Goal: Task Accomplishment & Management: Use online tool/utility

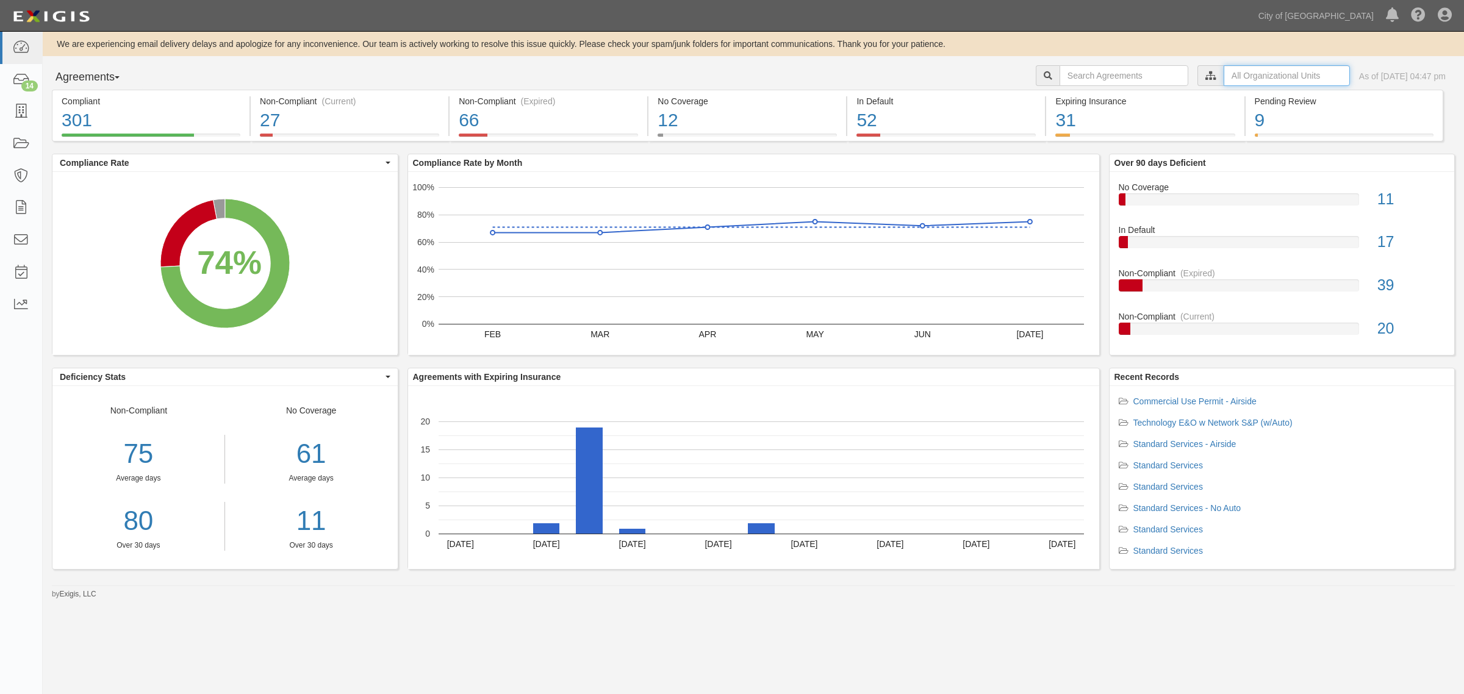
click at [1225, 71] on input "text" at bounding box center [1286, 75] width 126 height 21
click at [1080, 95] on icon at bounding box center [1082, 97] width 9 height 5
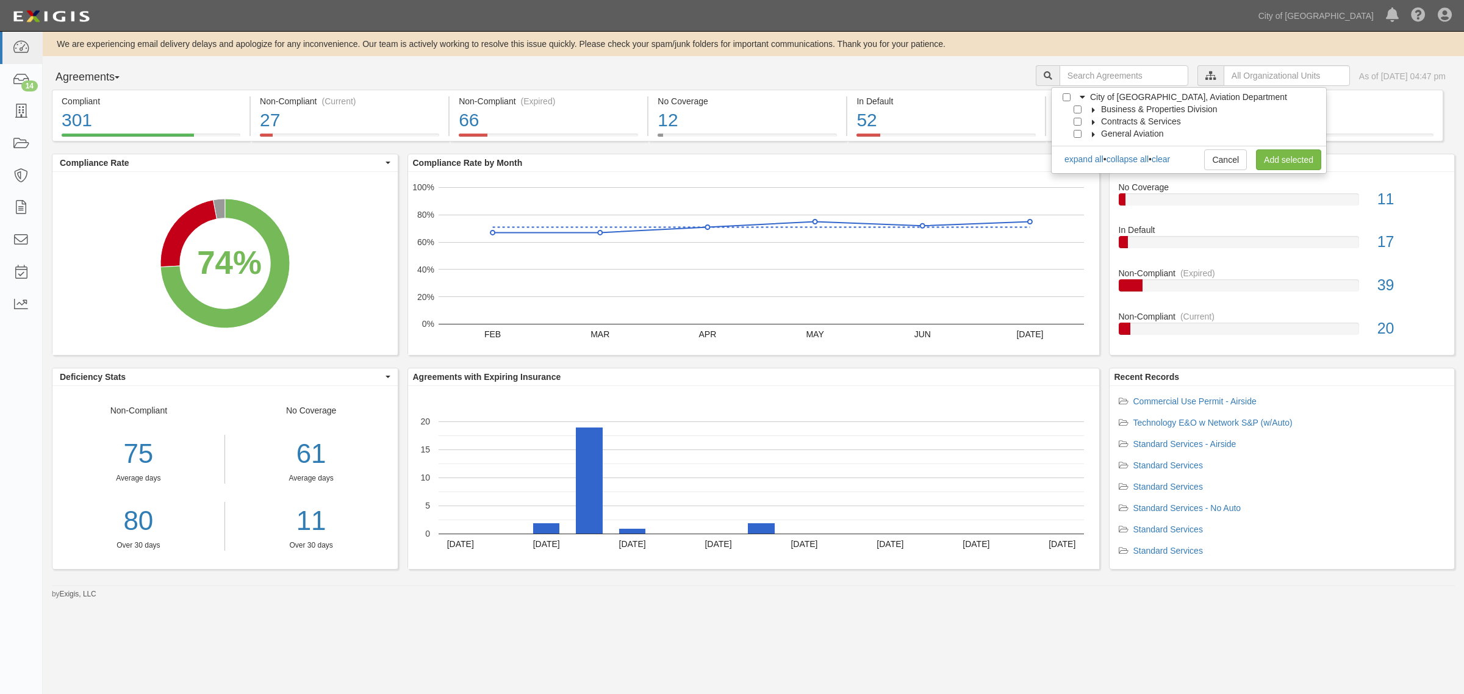
click at [1089, 109] on icon at bounding box center [1093, 109] width 9 height 5
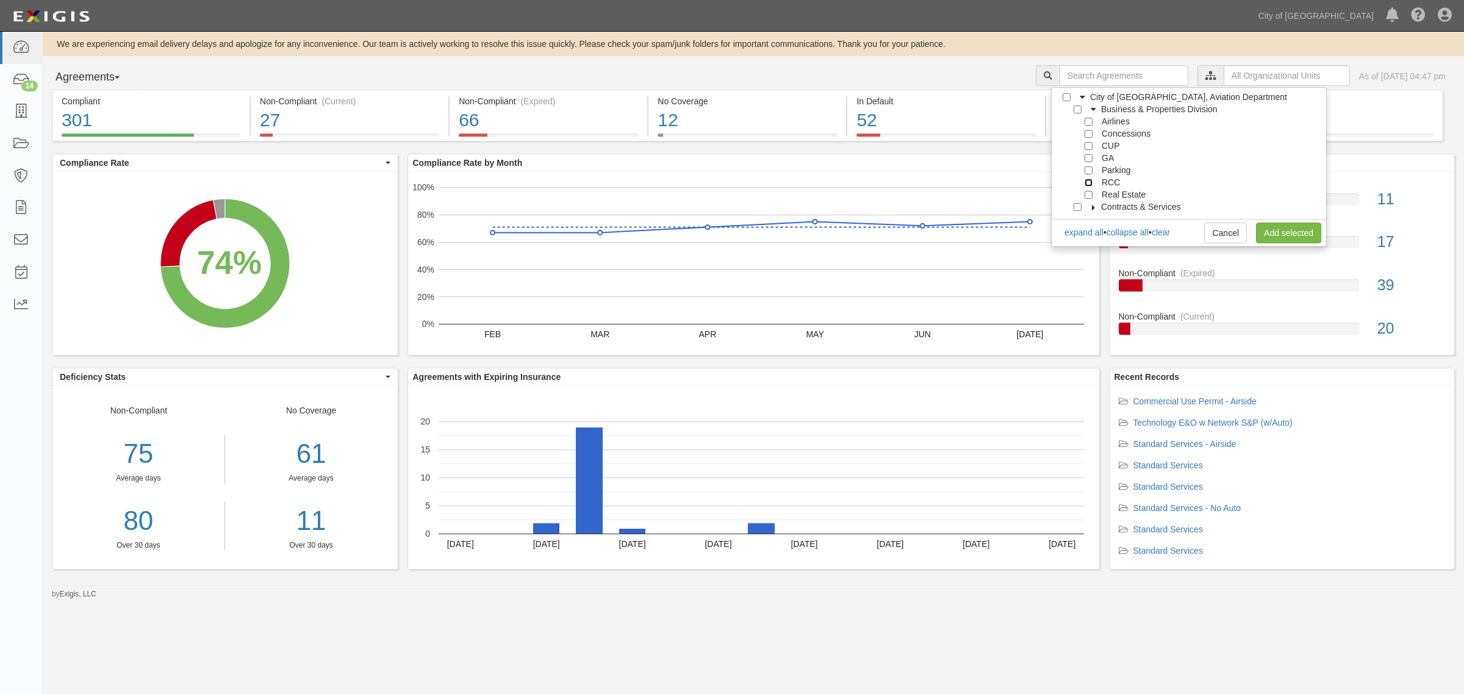
click at [1084, 179] on input "RCC" at bounding box center [1088, 183] width 8 height 8
checkbox input "true"
click at [1087, 171] on input "Parking" at bounding box center [1088, 170] width 8 height 8
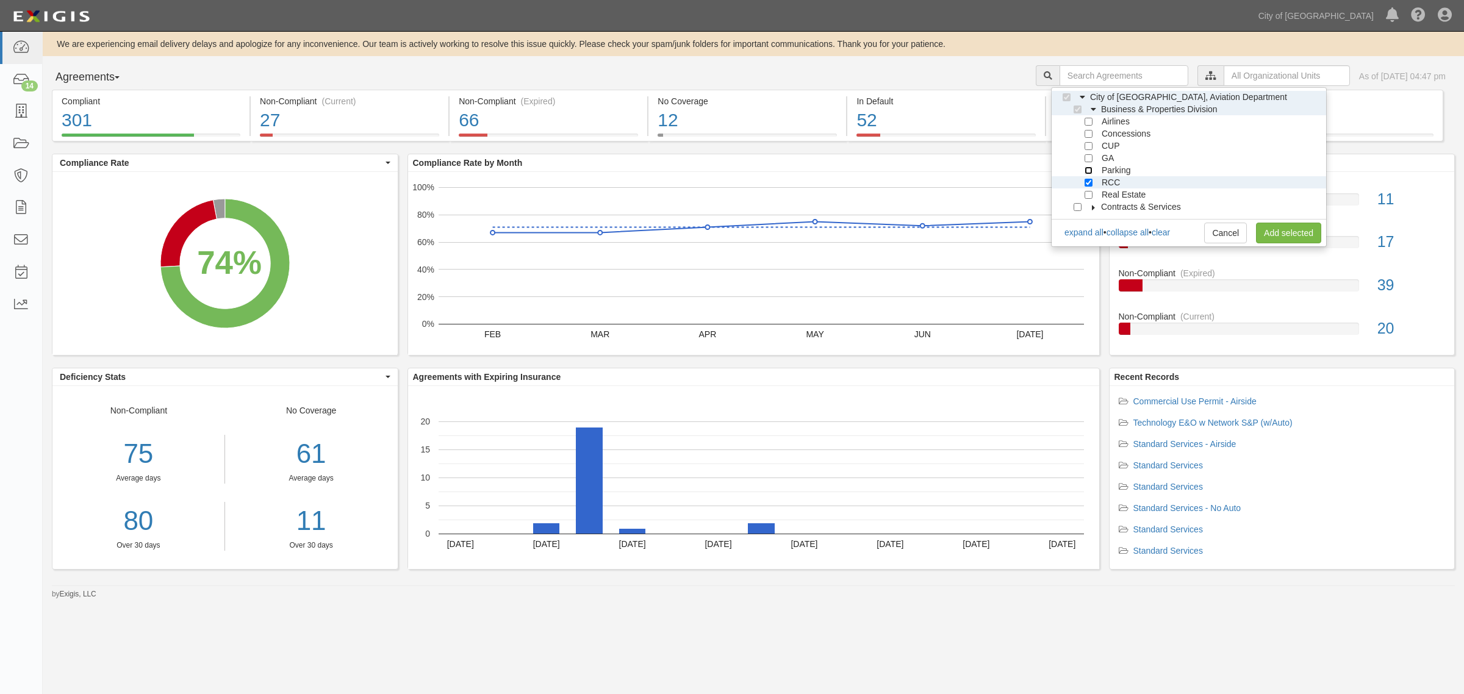
checkbox input "true"
click at [1276, 230] on link "Add selected" at bounding box center [1288, 233] width 65 height 21
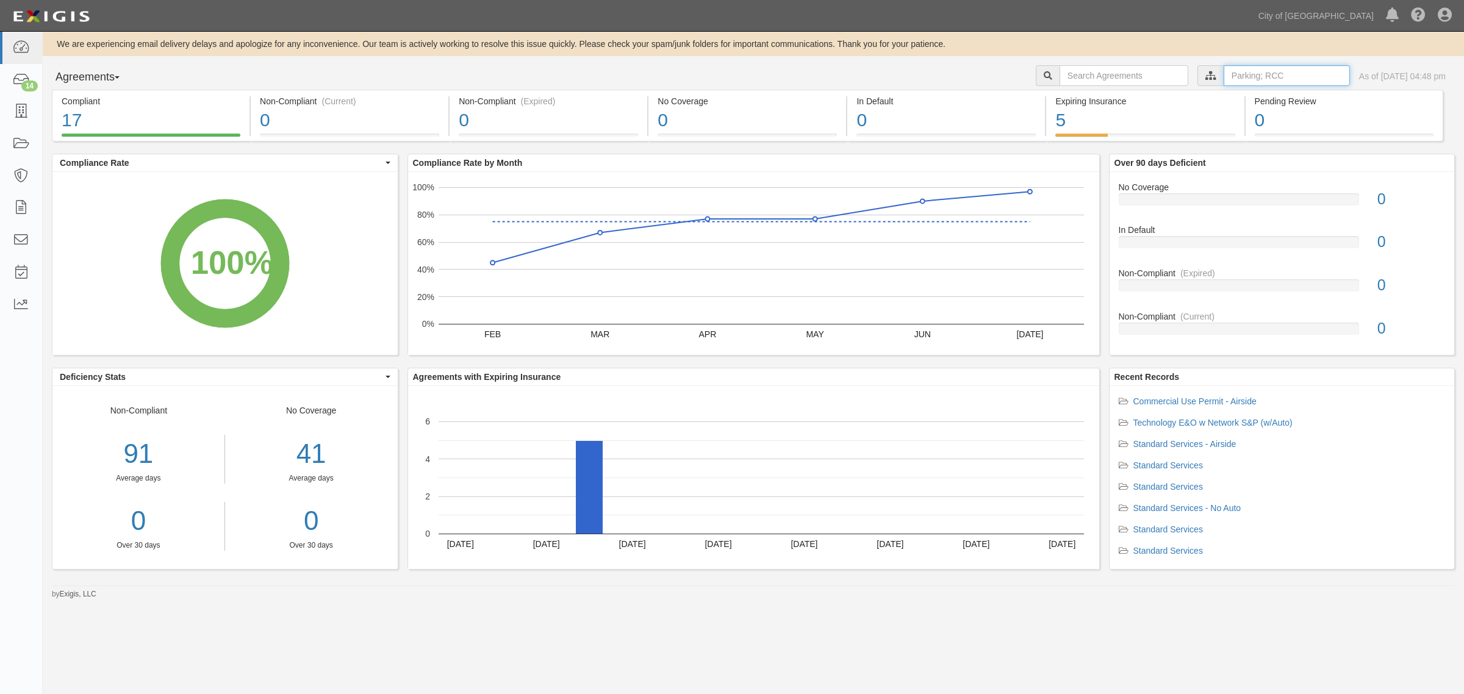
click at [1235, 74] on input "text" at bounding box center [1286, 75] width 126 height 21
click at [1084, 93] on label "City of [GEOGRAPHIC_DATA], Aviation Department" at bounding box center [1181, 97] width 212 height 12
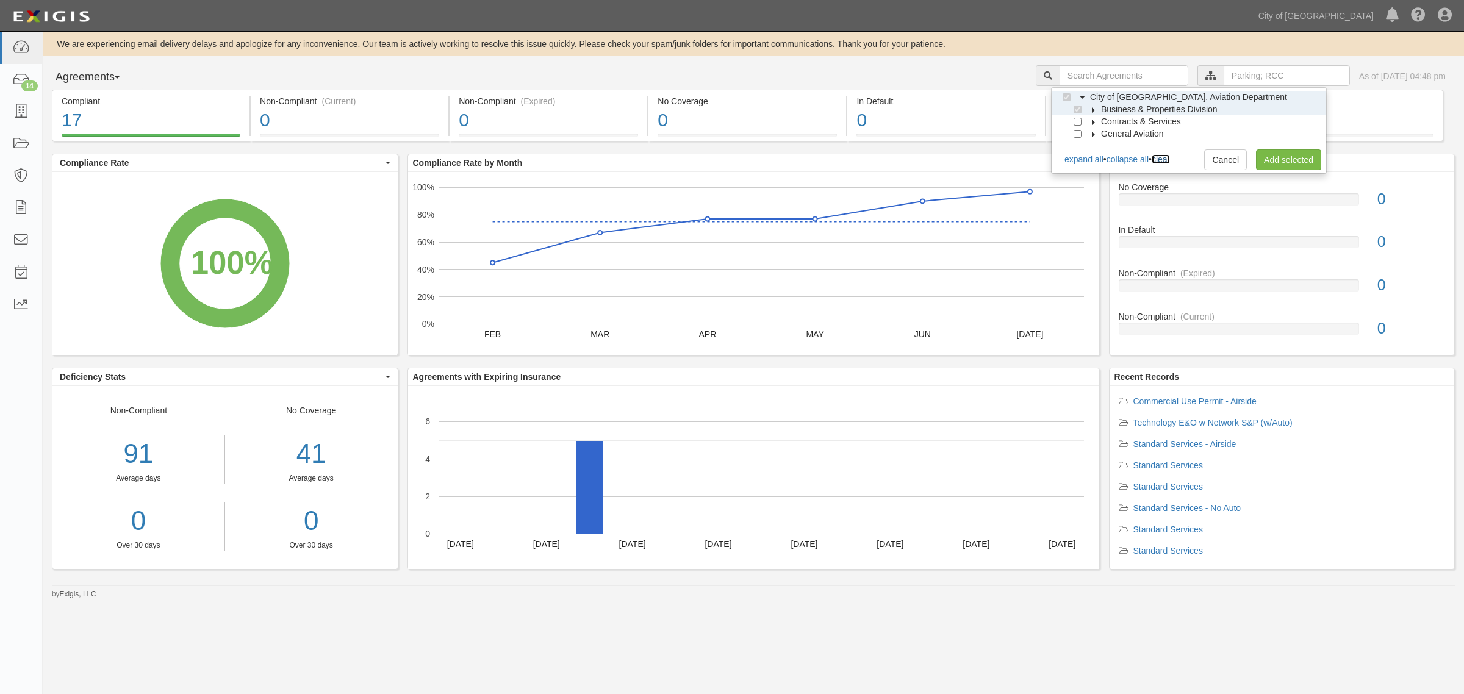
click at [1170, 157] on link "clear" at bounding box center [1160, 159] width 18 height 10
checkbox input "false"
click at [1090, 106] on label "Business & Properties Division" at bounding box center [1152, 109] width 132 height 12
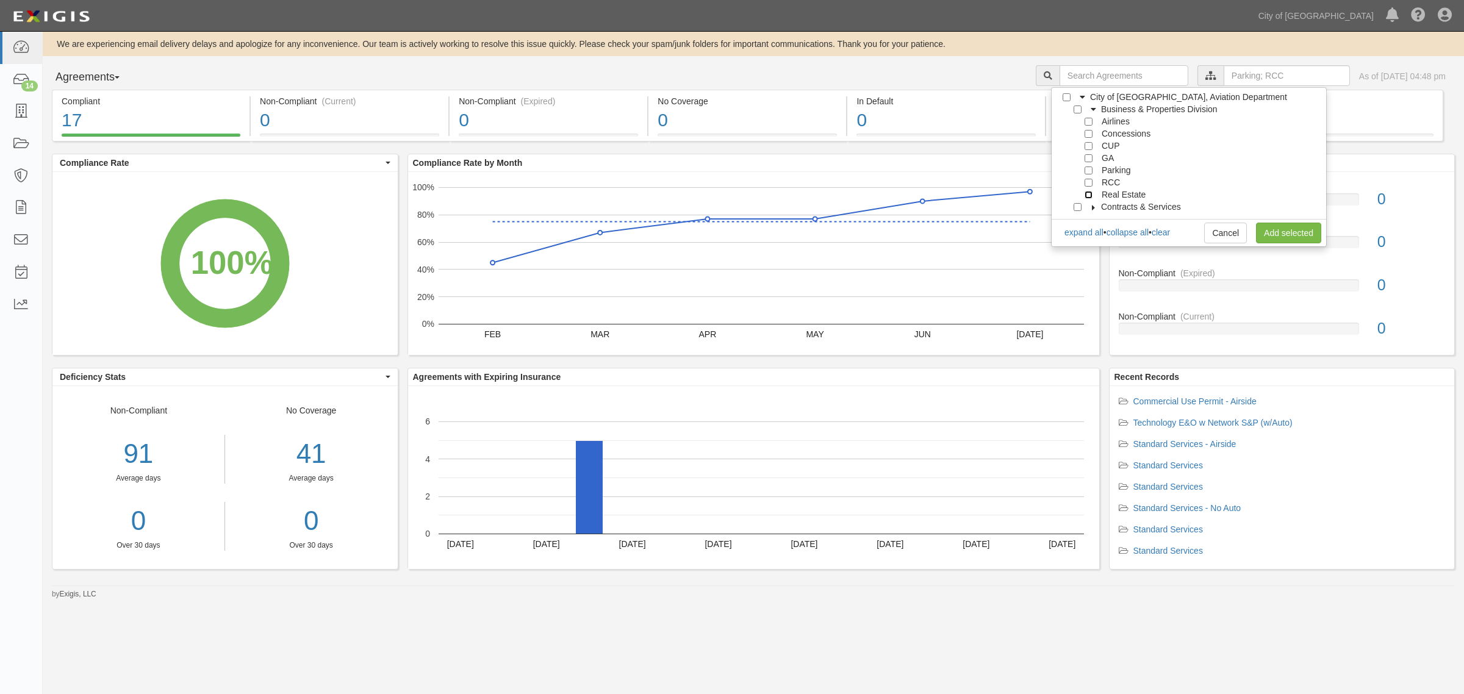
click at [1087, 193] on input "Real Estate" at bounding box center [1088, 195] width 8 height 8
checkbox input "true"
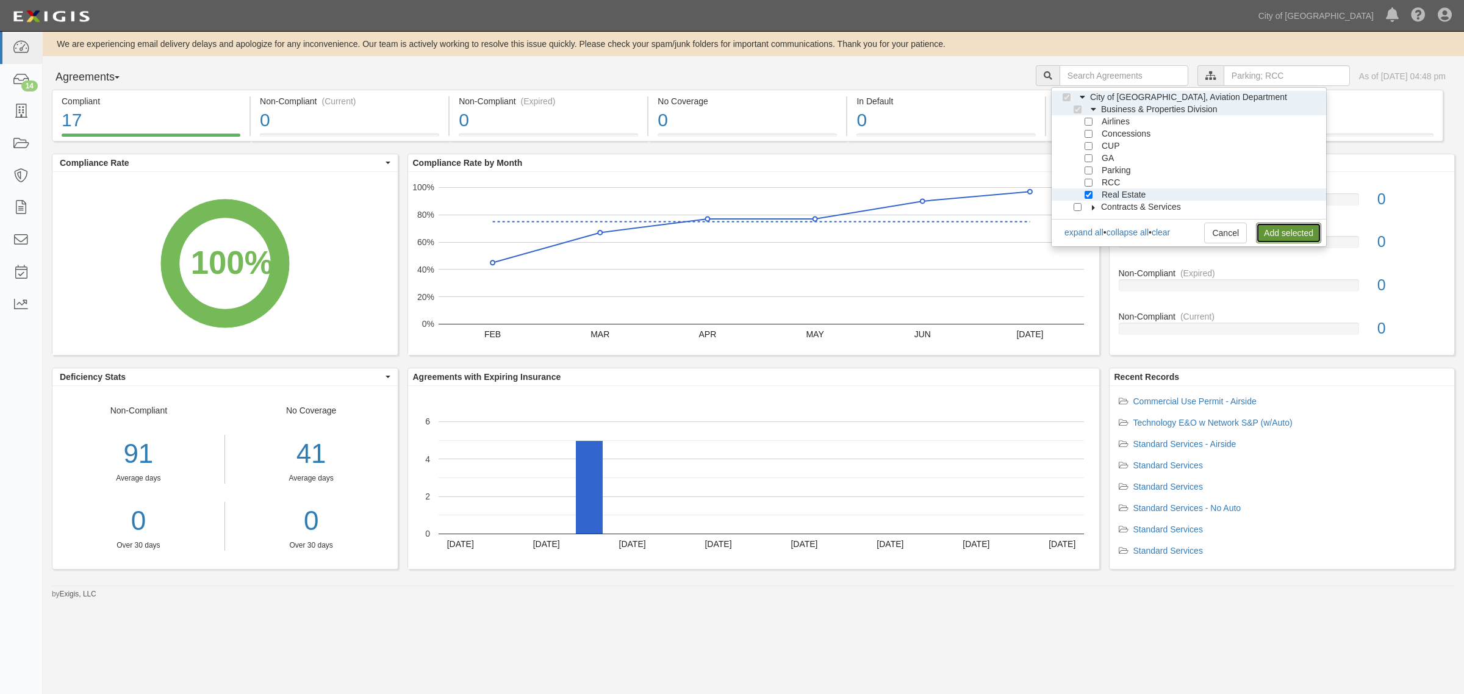
click at [1284, 233] on link "Add selected" at bounding box center [1288, 233] width 65 height 21
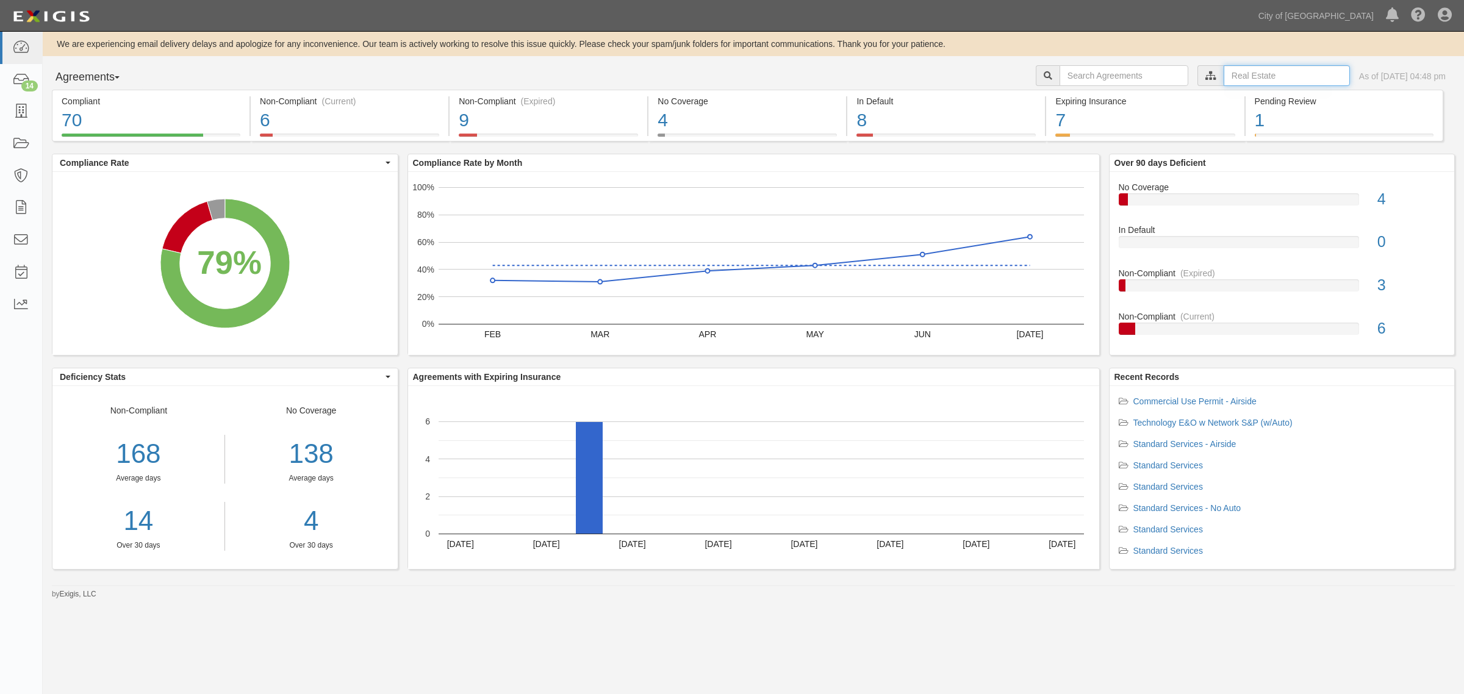
click at [1225, 69] on input "text" at bounding box center [1286, 75] width 126 height 21
click at [1170, 123] on link "clear" at bounding box center [1160, 123] width 18 height 10
checkbox input "false"
click at [1081, 96] on icon at bounding box center [1082, 97] width 9 height 5
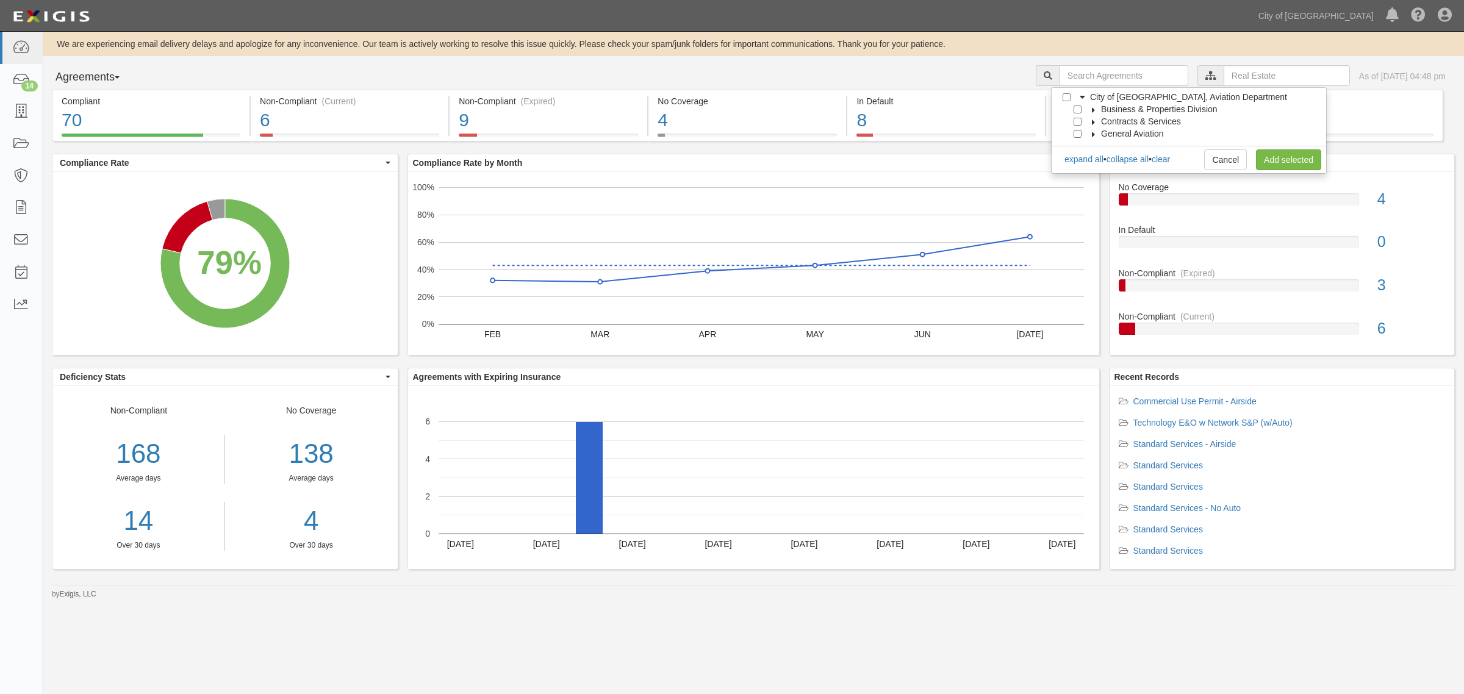
click at [1090, 105] on label "Business & Properties Division" at bounding box center [1152, 109] width 132 height 12
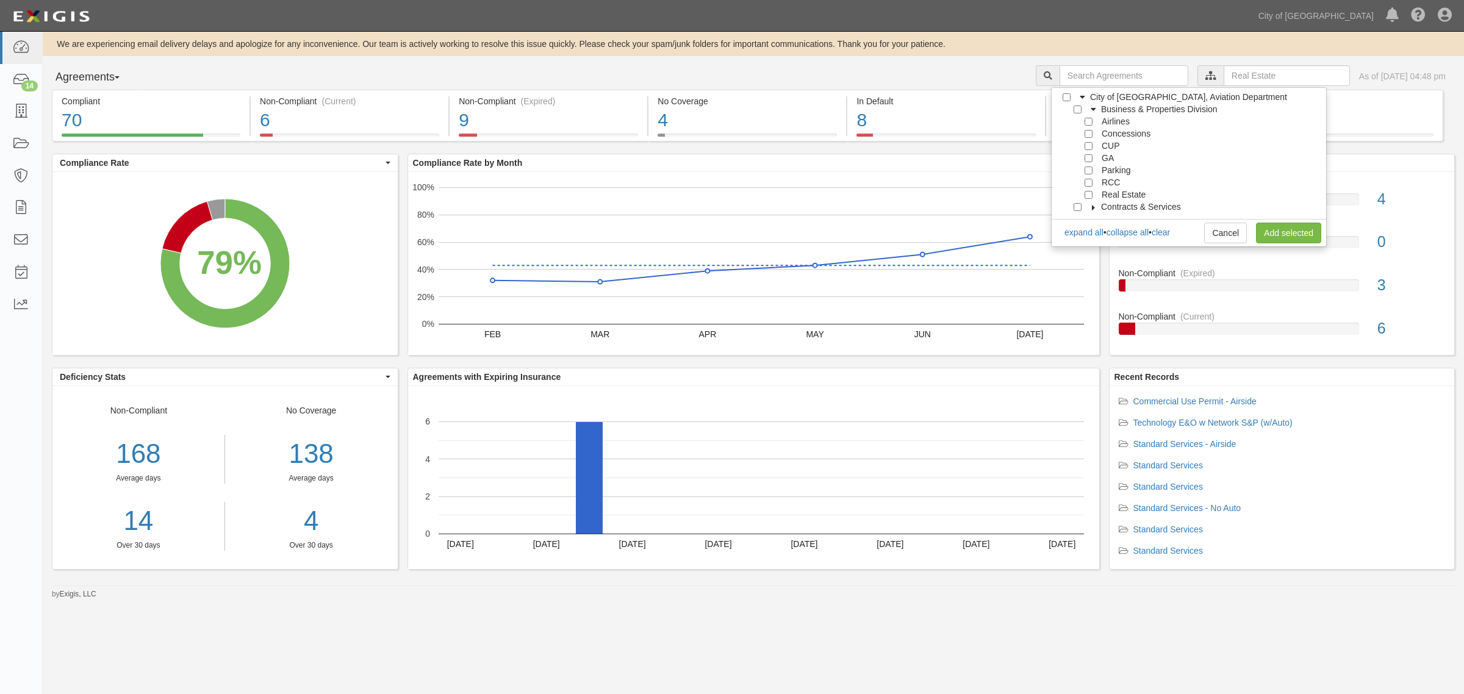
click at [1082, 138] on div "Concessions" at bounding box center [1113, 133] width 76 height 12
click at [1092, 137] on div "Concessions" at bounding box center [1113, 133] width 76 height 12
click at [1089, 134] on input "Concessions" at bounding box center [1088, 134] width 8 height 8
checkbox input "true"
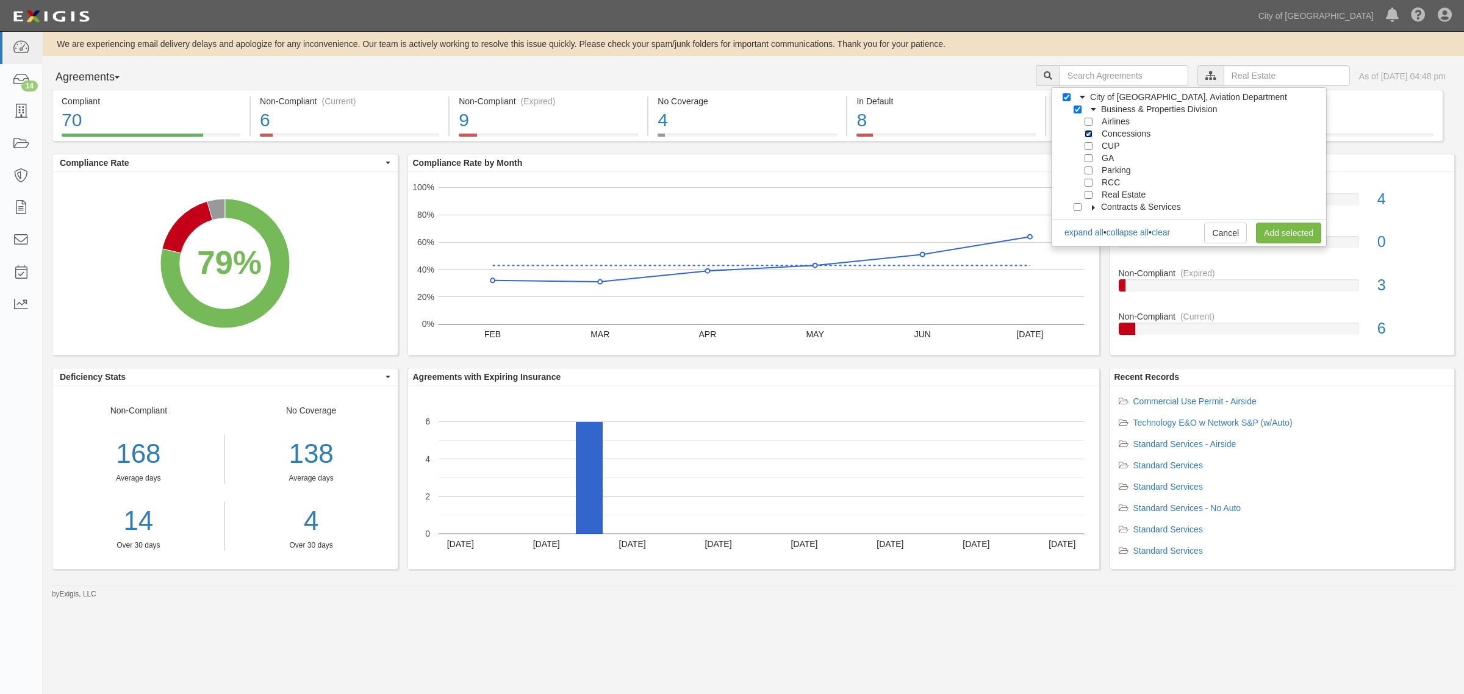
checkbox input "true"
click at [1266, 224] on link "Add selected" at bounding box center [1288, 233] width 65 height 21
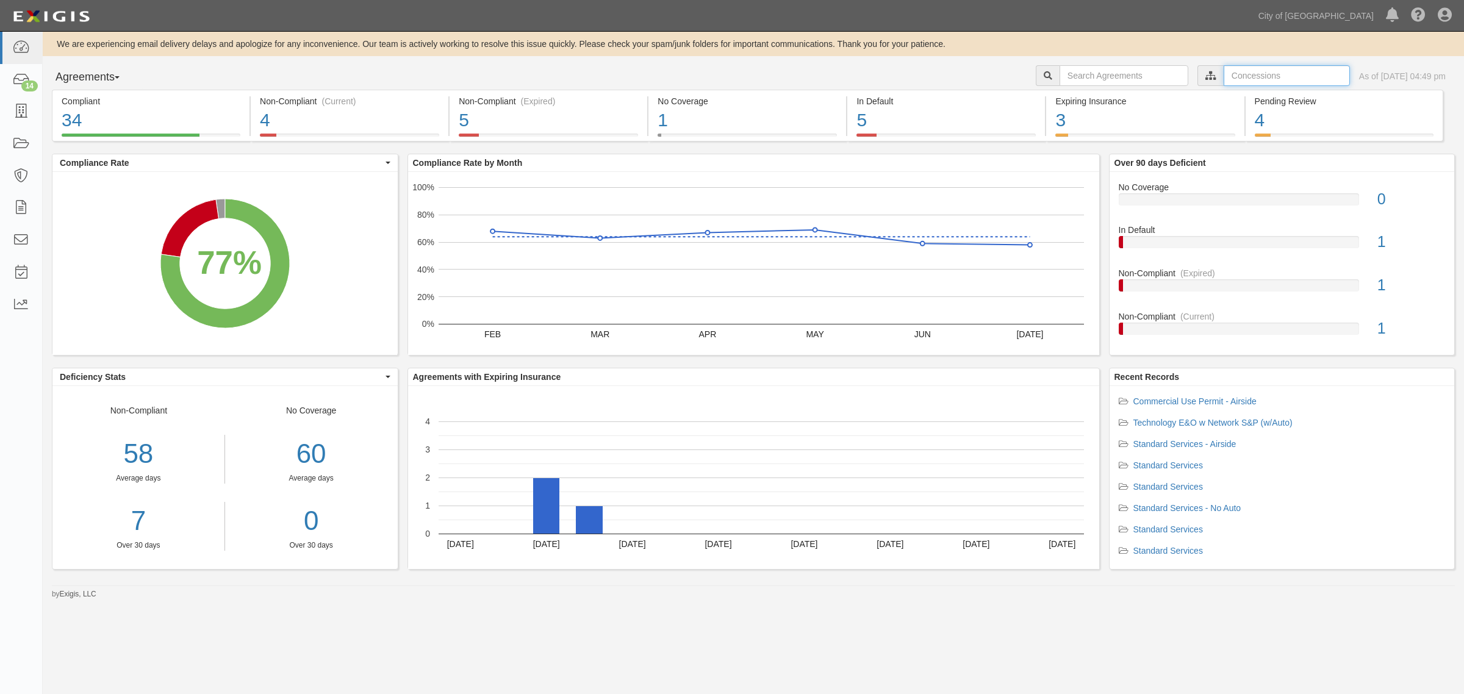
click at [1223, 74] on input "text" at bounding box center [1286, 75] width 126 height 21
click at [1078, 95] on icon at bounding box center [1082, 97] width 9 height 5
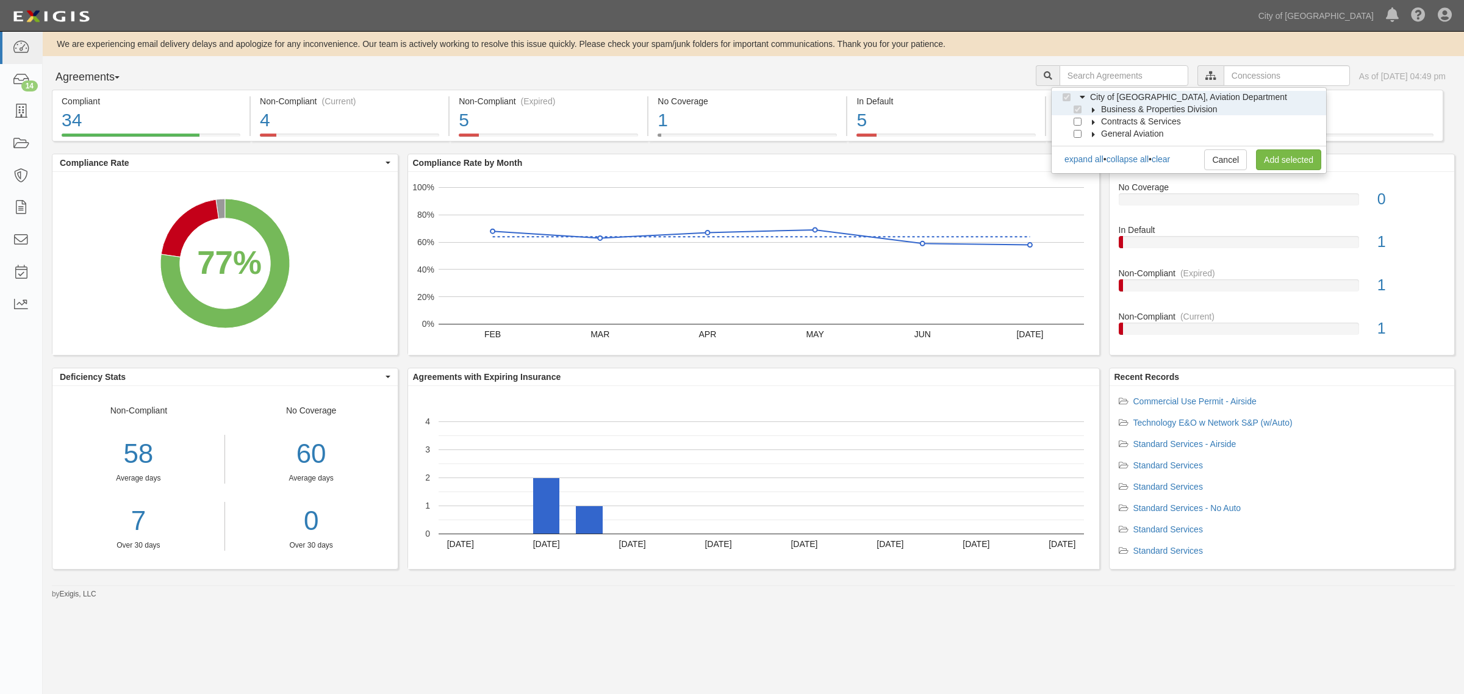
click at [1089, 110] on icon at bounding box center [1093, 109] width 9 height 5
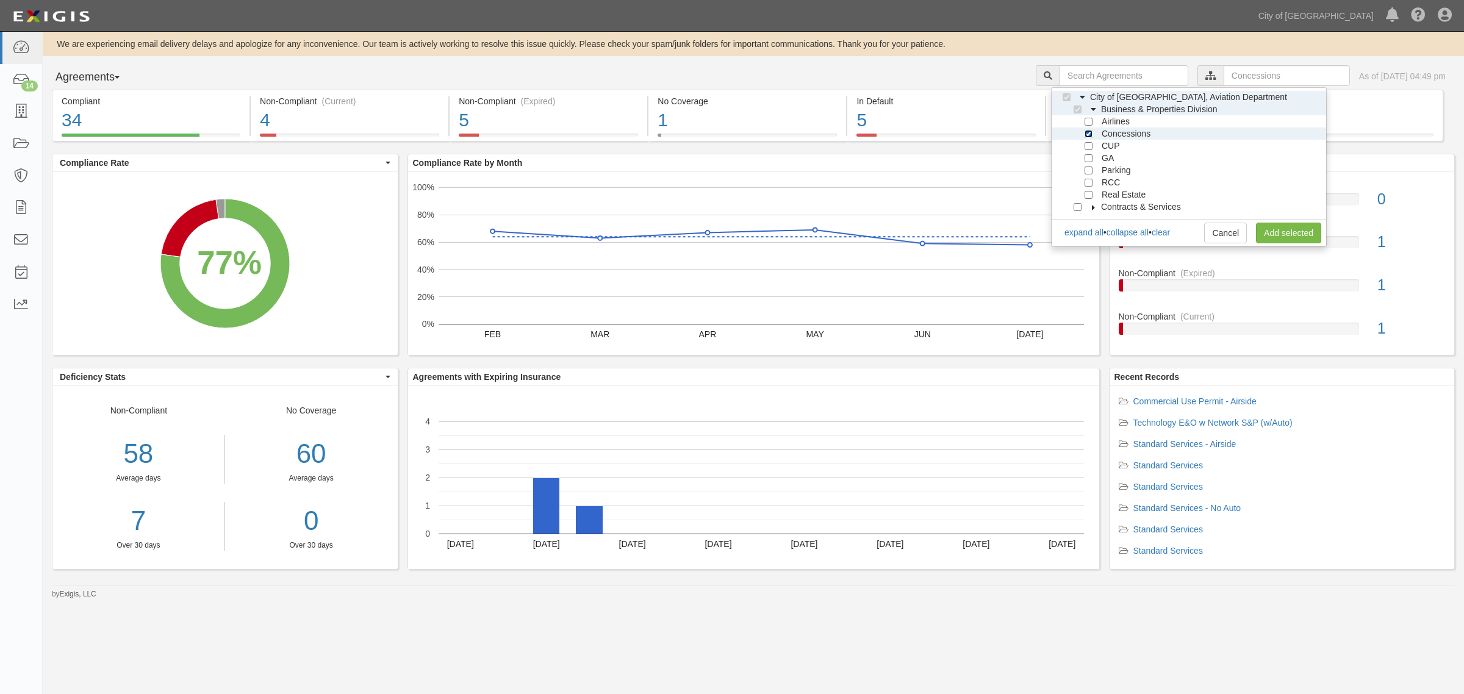
click at [1084, 137] on input "Concessions" at bounding box center [1088, 134] width 8 height 8
checkbox input "false"
click at [1086, 120] on input "Airlines" at bounding box center [1088, 122] width 8 height 8
checkbox input "true"
click at [1273, 233] on link "Add selected" at bounding box center [1288, 233] width 65 height 21
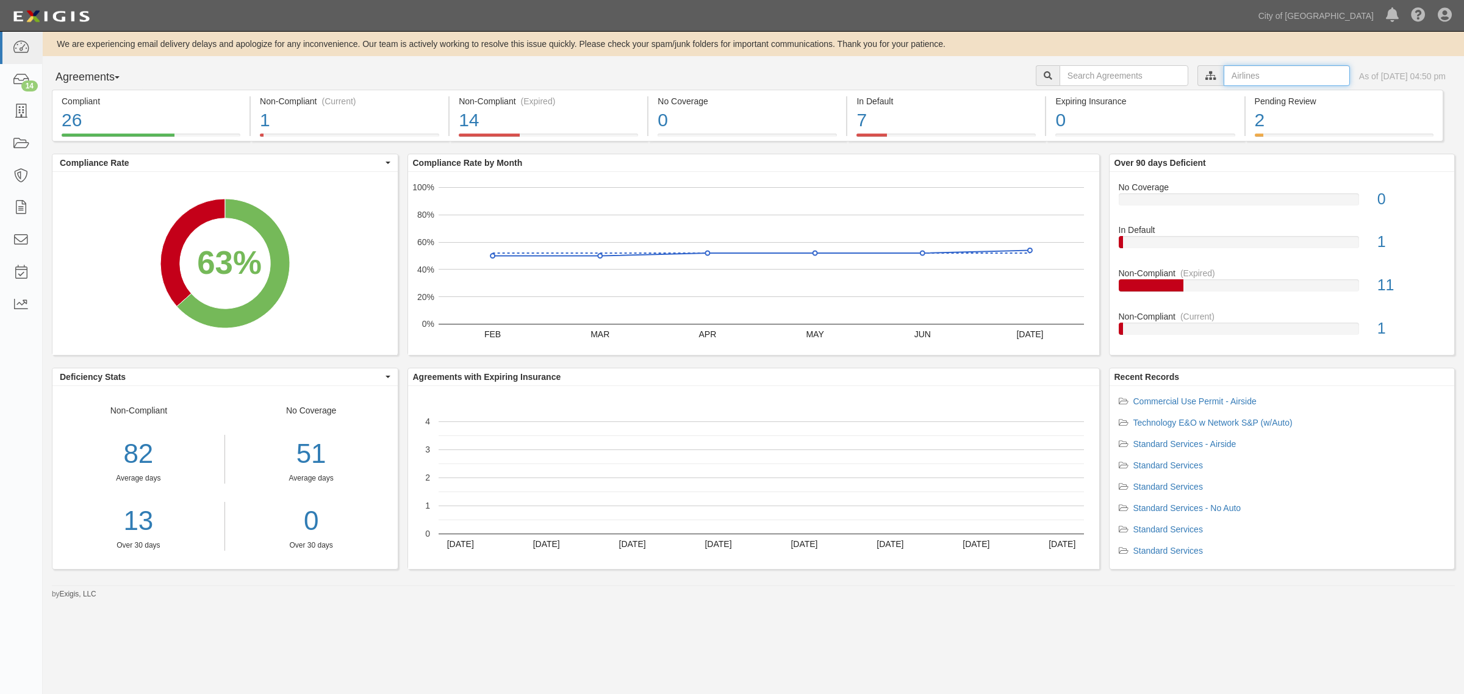
click at [1251, 76] on input "text" at bounding box center [1286, 75] width 126 height 21
click at [1175, 129] on div "City of Phoenix, Aviation Department Business & Properties Division Airlines Co…" at bounding box center [1189, 112] width 276 height 50
click at [1170, 126] on link "clear" at bounding box center [1160, 123] width 18 height 10
checkbox input "false"
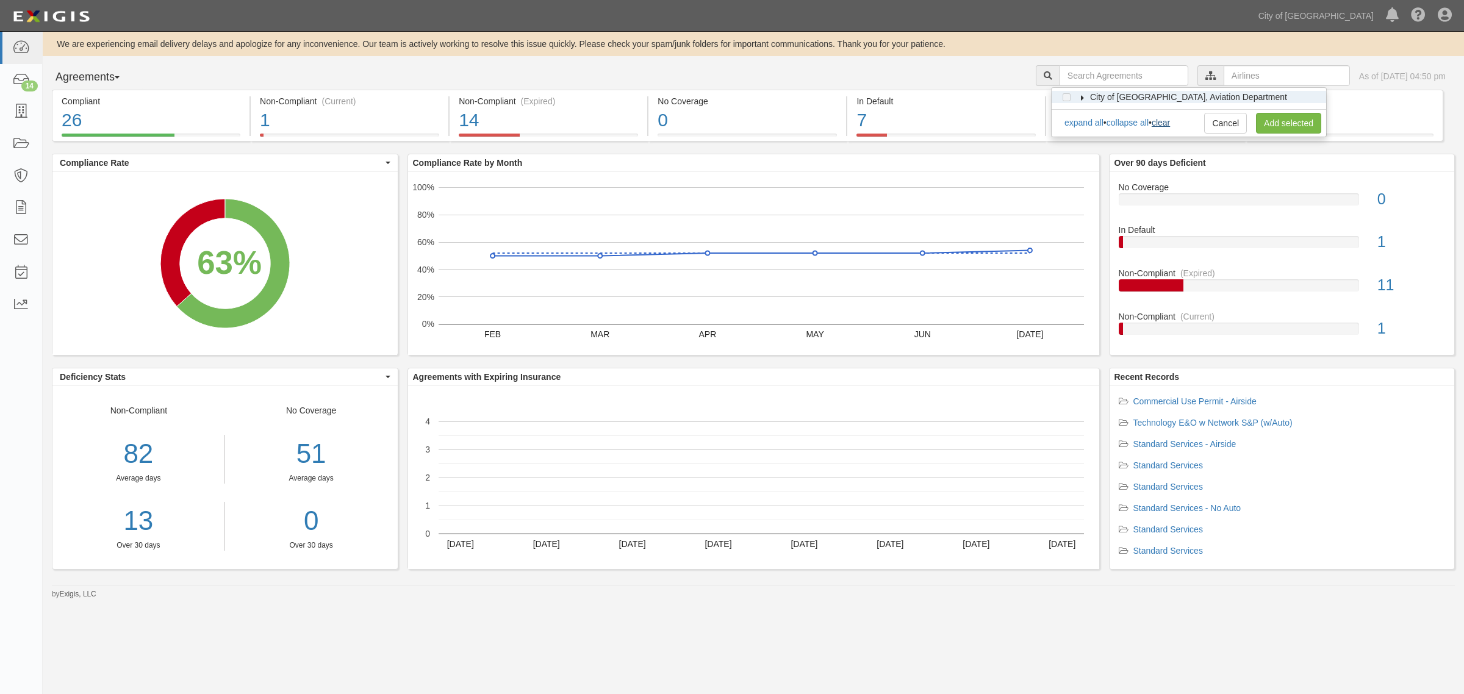
checkbox input "false"
click at [1082, 98] on icon at bounding box center [1082, 97] width 9 height 5
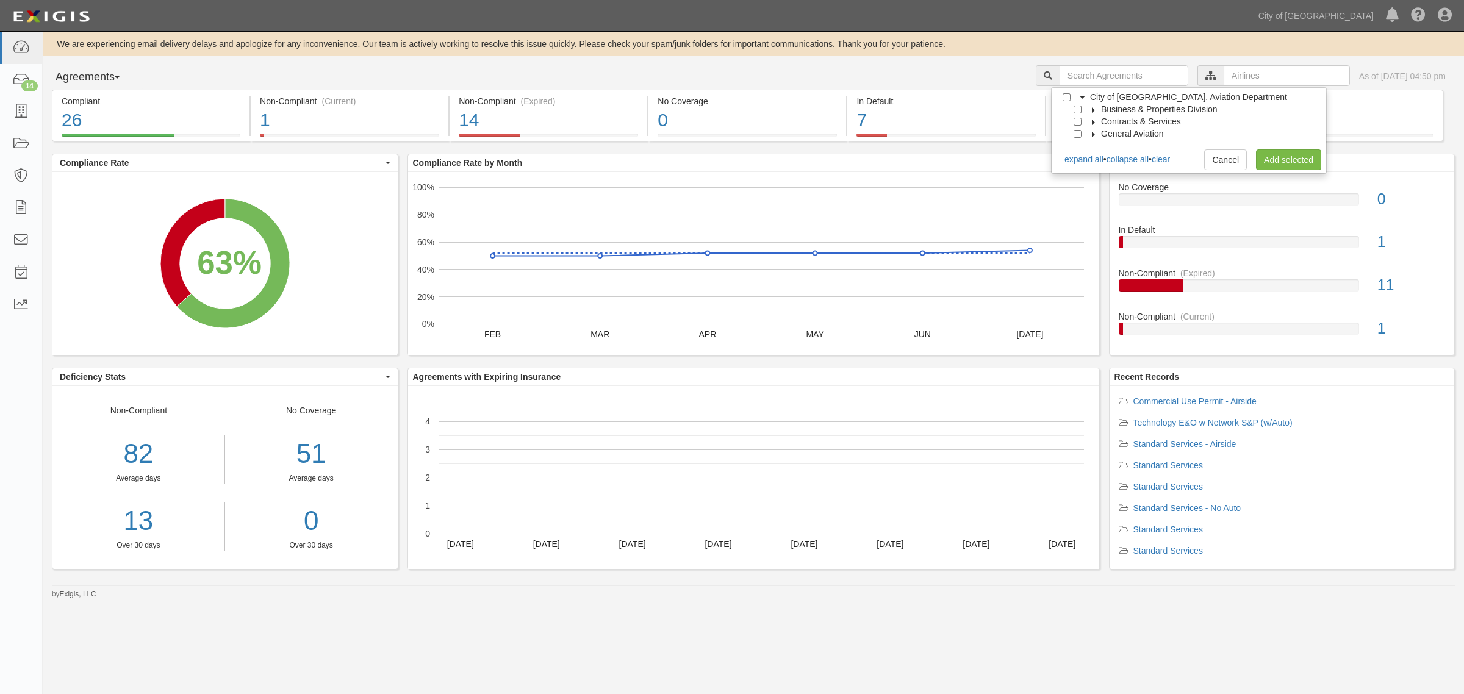
click at [1090, 110] on icon at bounding box center [1093, 109] width 9 height 5
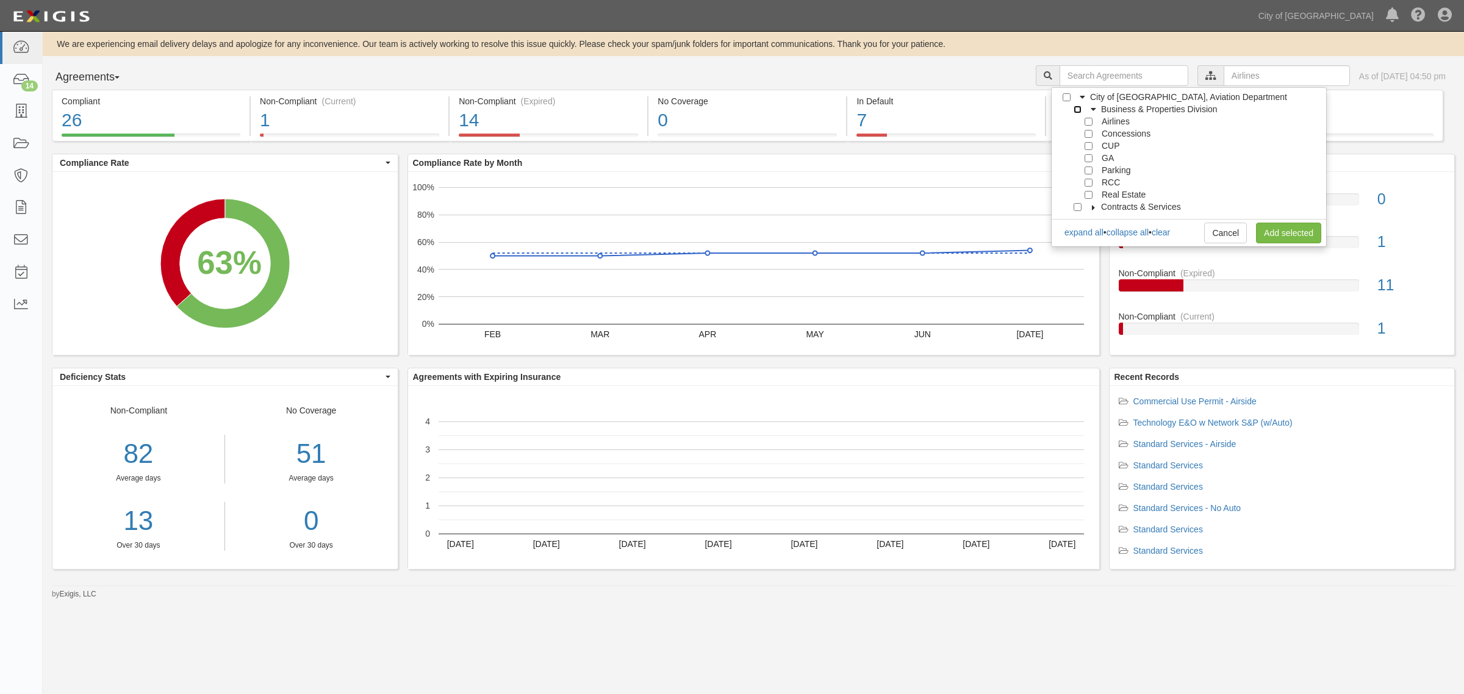
click at [1077, 110] on input "Business & Properties Division" at bounding box center [1077, 110] width 8 height 8
checkbox input "true"
click at [1086, 145] on input "CUP" at bounding box center [1088, 146] width 8 height 8
checkbox input "true"
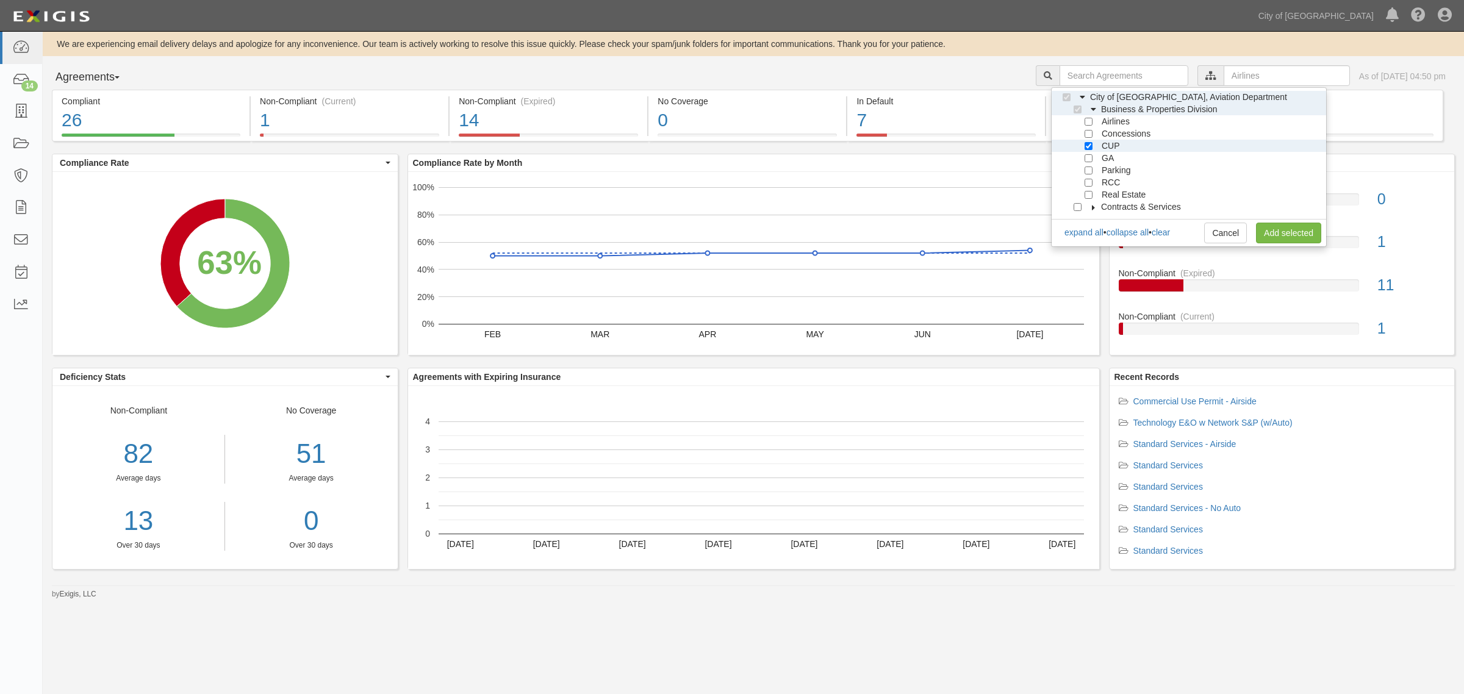
click at [1086, 153] on div "GA" at bounding box center [1094, 158] width 39 height 12
click at [1084, 156] on input "GA" at bounding box center [1088, 158] width 8 height 8
checkbox input "true"
click at [1262, 229] on link "Add selected" at bounding box center [1288, 233] width 65 height 21
